Goal: Find specific page/section: Find specific page/section

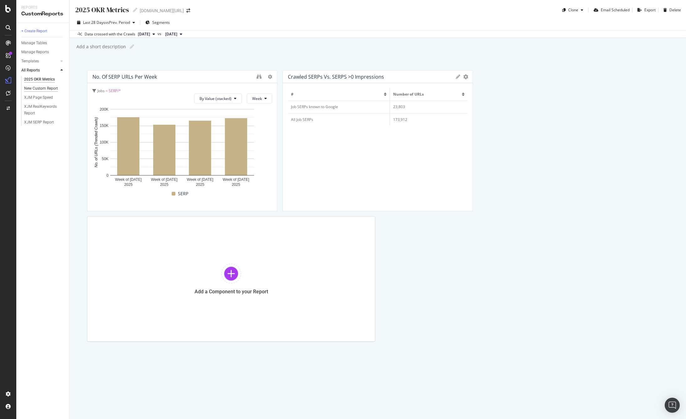
click at [41, 88] on div "New Custom Report" at bounding box center [41, 88] width 34 height 7
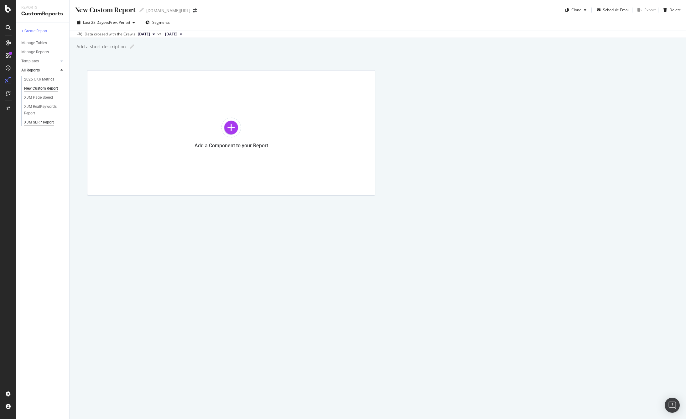
click at [44, 123] on div "XJM SERP Report" at bounding box center [39, 122] width 30 height 7
